Goal: Navigation & Orientation: Find specific page/section

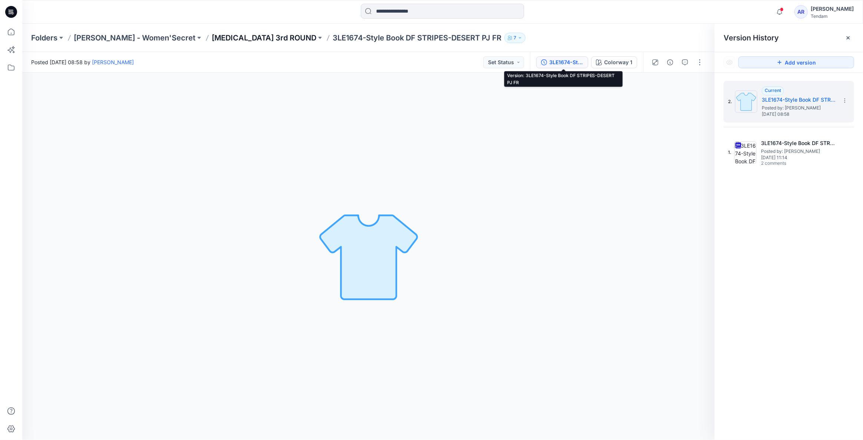
click at [223, 36] on p "[MEDICAL_DATA] 3rd ROUND" at bounding box center [264, 38] width 105 height 10
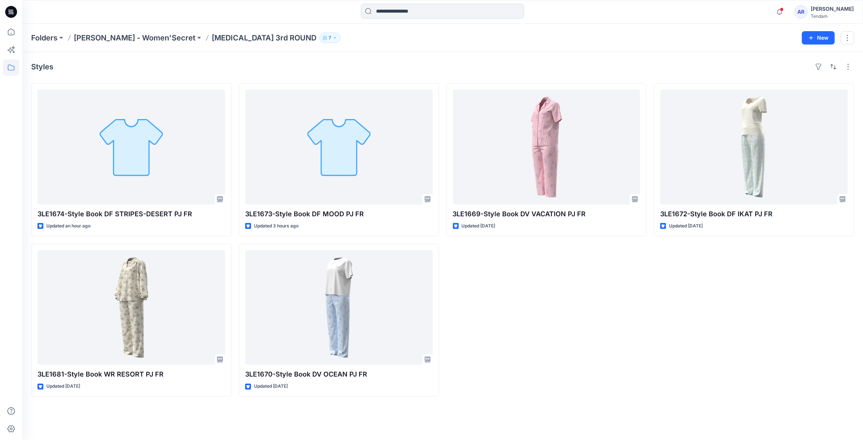
drag, startPoint x: 401, startPoint y: 239, endPoint x: 547, endPoint y: 371, distance: 196.9
click at [550, 371] on div "3LE1674-Style Book DF STRIPES-DESERT PJ FR Updated an hour ago 3LE1681-Style Bo…" at bounding box center [442, 239] width 823 height 313
click at [545, 371] on div "3LE1669-Style Book DV VACATION PJ FR Updated [DATE]" at bounding box center [546, 239] width 200 height 313
drag, startPoint x: 301, startPoint y: 387, endPoint x: 15, endPoint y: 218, distance: 332.0
click at [15, 218] on div "Notifications [PERSON_NAME] changed the status of 3LE1669-Style Book DV VACATIO…" at bounding box center [431, 220] width 863 height 440
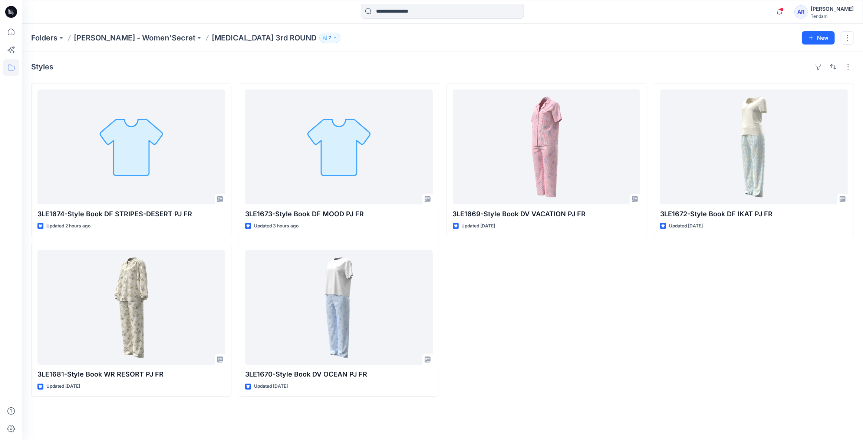
click at [585, 353] on div "3LE1669-Style Book DV VACATION PJ FR Updated [DATE]" at bounding box center [546, 239] width 200 height 313
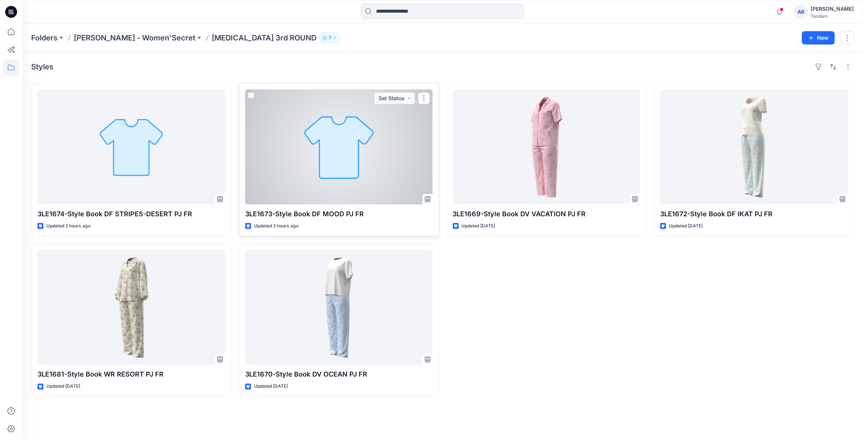
click at [380, 159] on div at bounding box center [339, 146] width 188 height 115
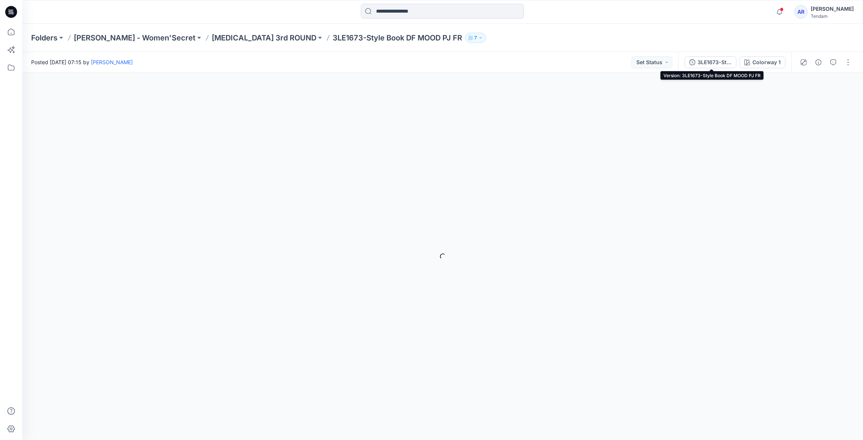
click at [720, 59] on div "3LE1673-Style Book DF MOOD PJ FR" at bounding box center [714, 62] width 34 height 8
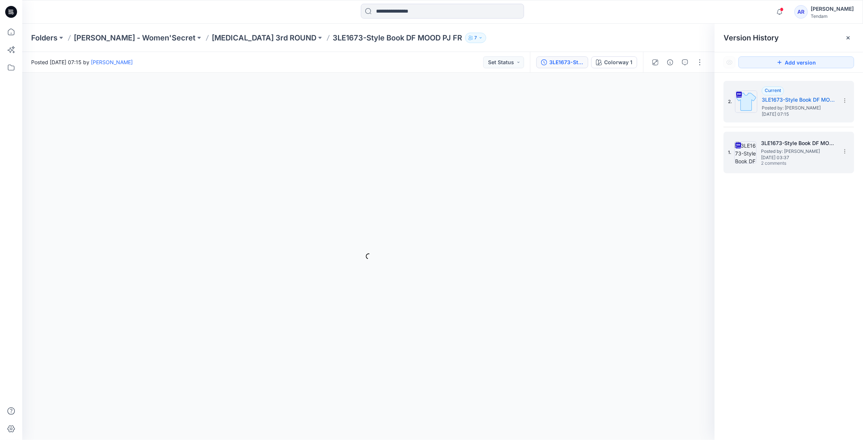
click at [788, 148] on span "Posted by: [PERSON_NAME]" at bounding box center [798, 151] width 74 height 7
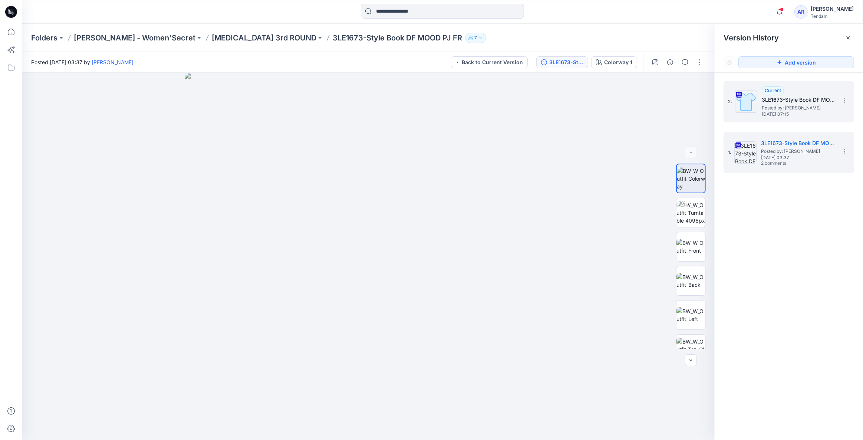
click at [804, 115] on span "[DATE] 07:15" at bounding box center [798, 114] width 74 height 5
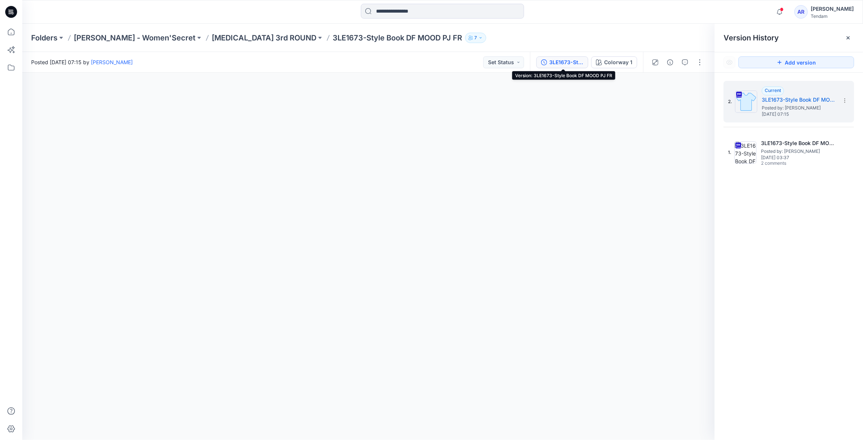
click at [565, 62] on div "3LE1673-Style Book DF MOOD PJ FR" at bounding box center [566, 62] width 34 height 8
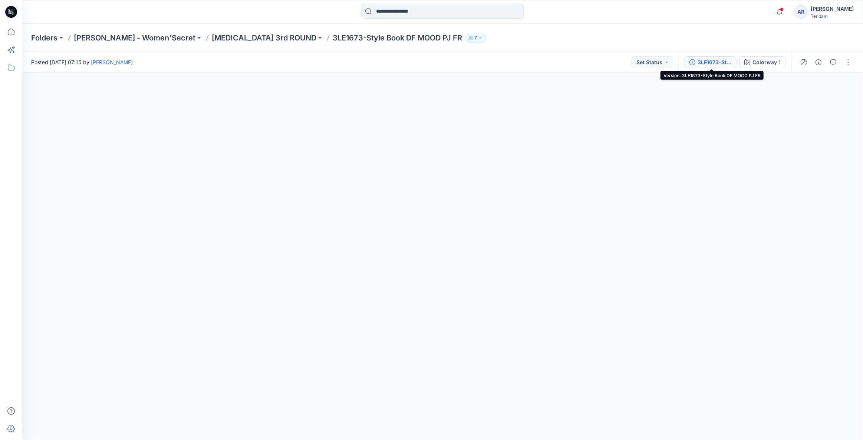
click at [712, 62] on div "3LE1673-Style Book DF MOOD PJ FR" at bounding box center [714, 62] width 34 height 8
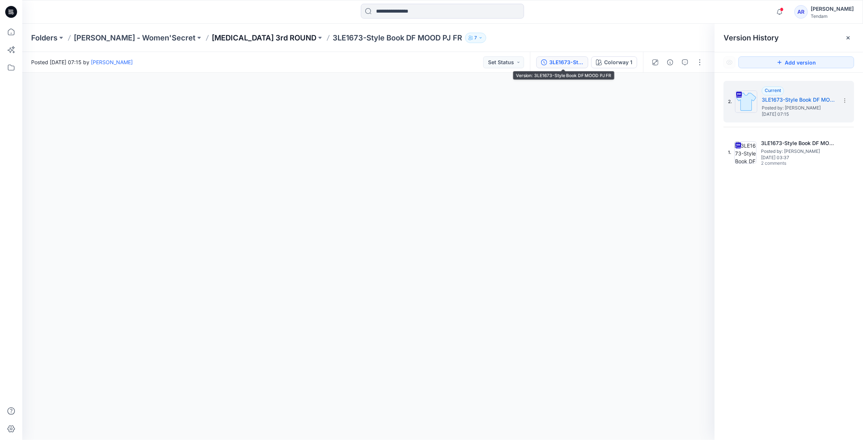
click at [212, 37] on p "[MEDICAL_DATA] 3rd ROUND" at bounding box center [264, 38] width 105 height 10
